Goal: Check status

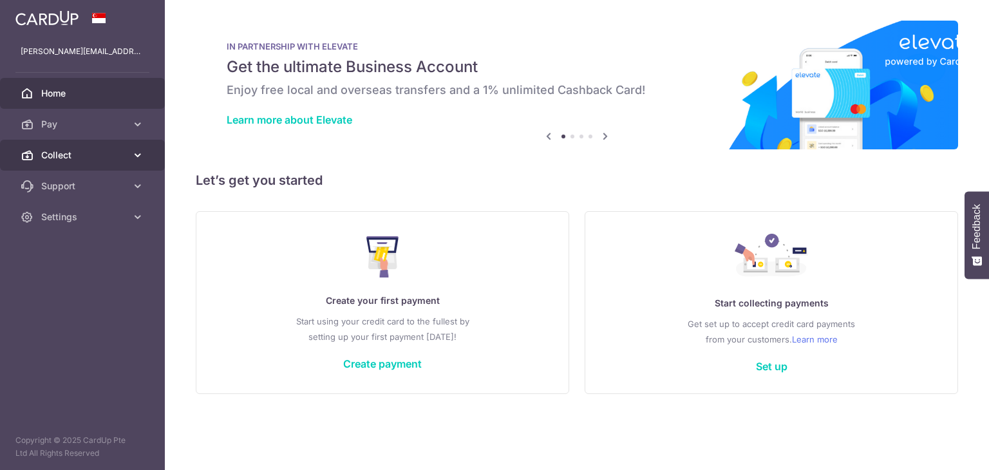
click at [136, 155] on icon at bounding box center [137, 155] width 13 height 13
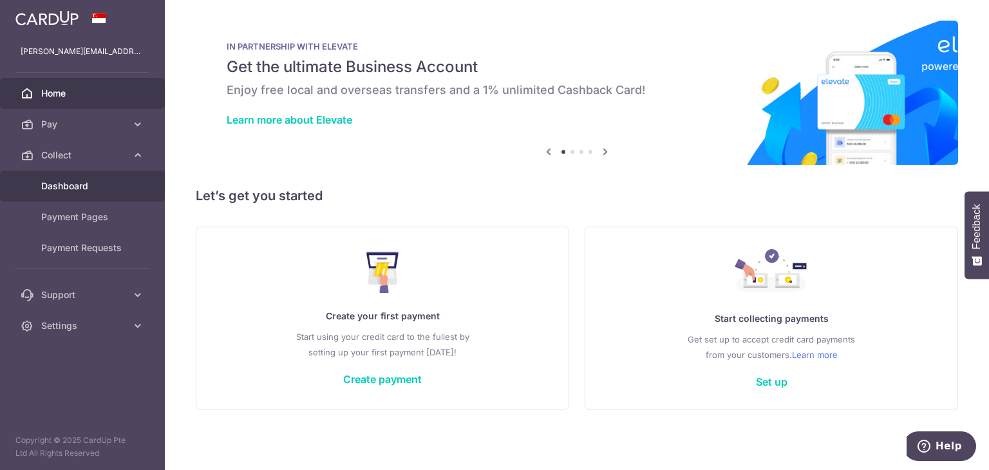
click at [95, 181] on span "Dashboard" at bounding box center [83, 186] width 85 height 13
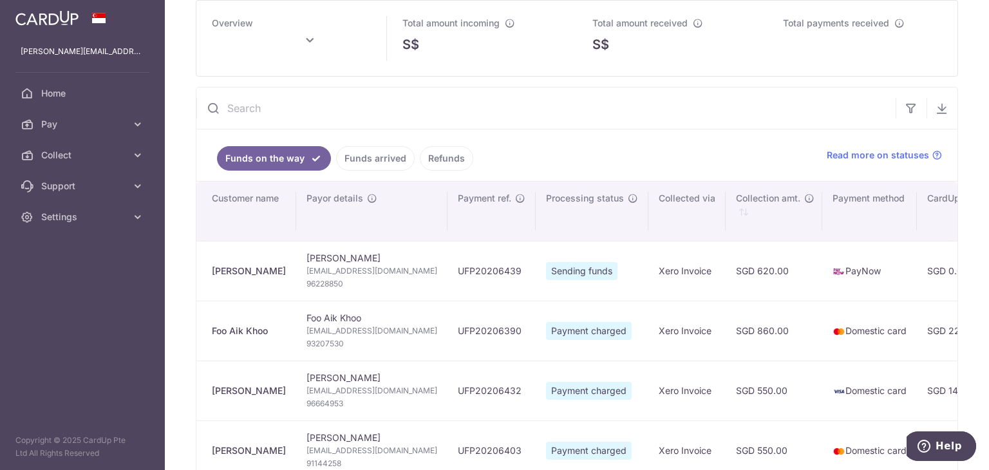
scroll to position [129, 0]
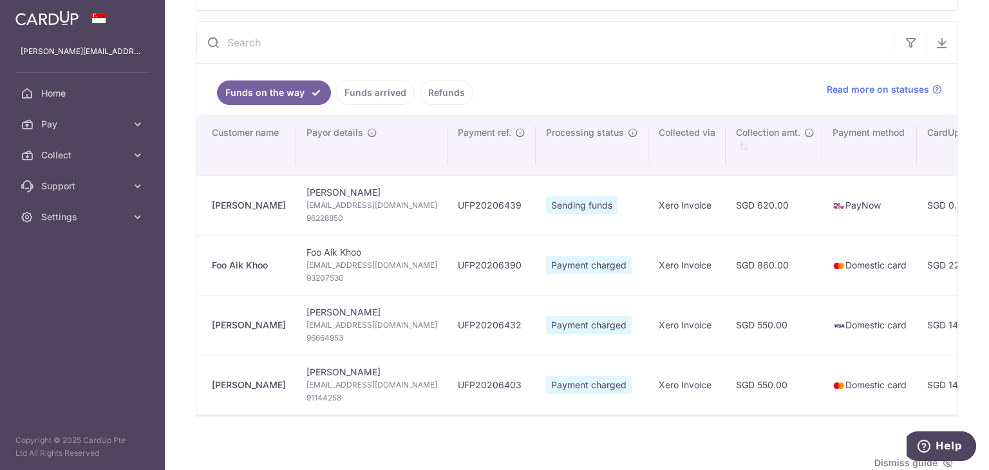
click at [378, 90] on link "Funds arrived" at bounding box center [375, 92] width 79 height 24
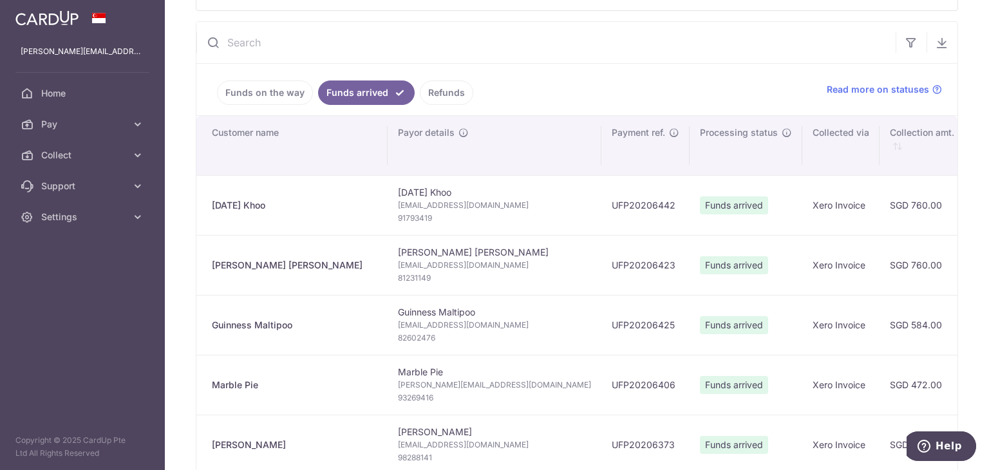
type input "September 2025"
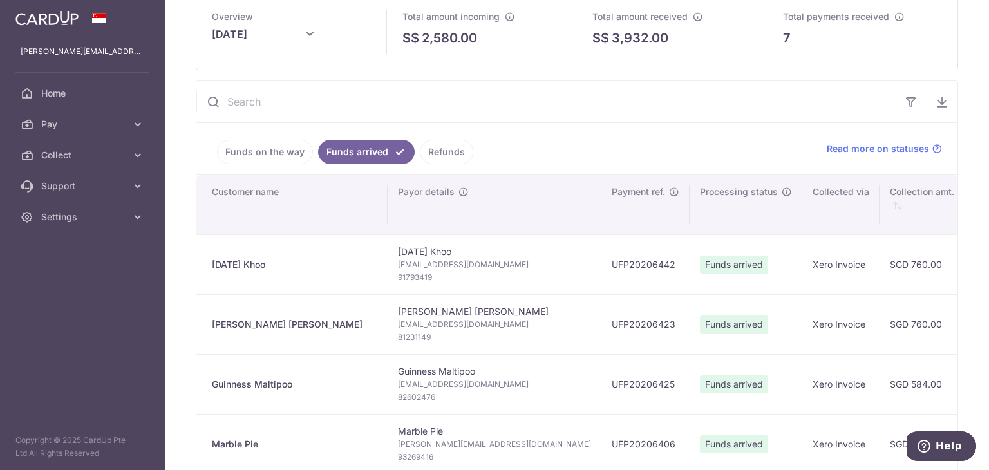
scroll to position [0, 0]
